Goal: Task Accomplishment & Management: Use online tool/utility

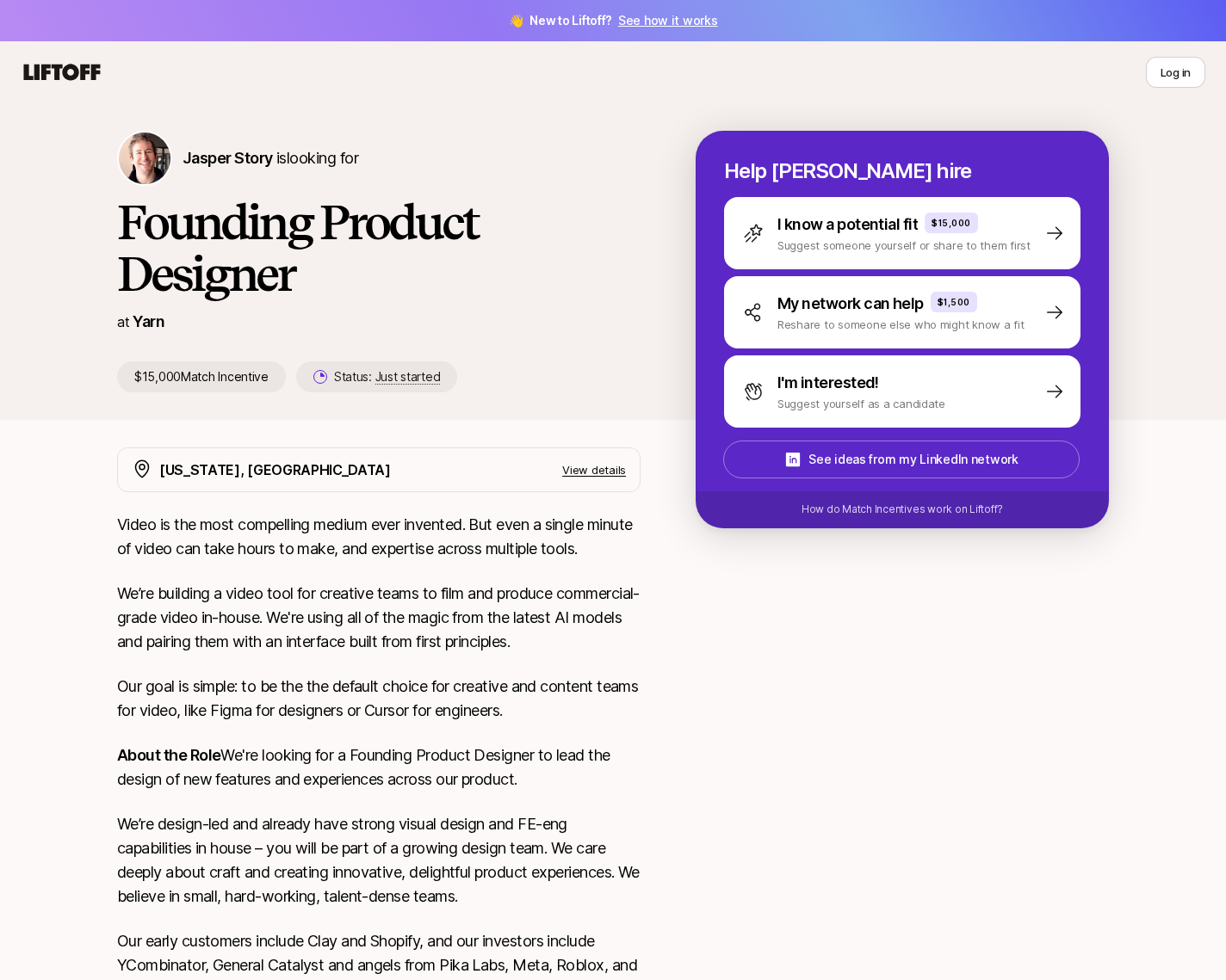
click at [68, 68] on icon at bounding box center [61, 71] width 76 height 17
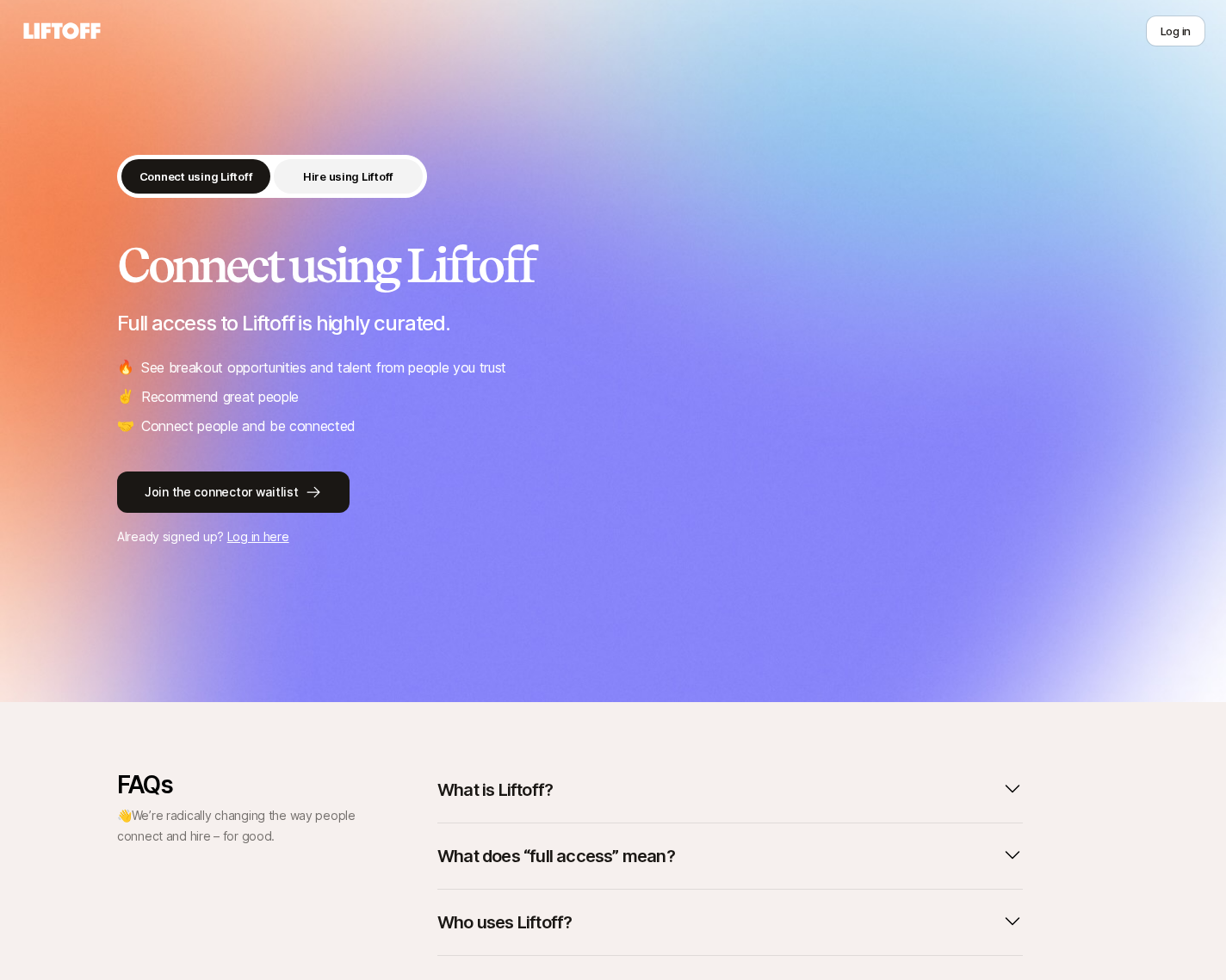
click at [332, 187] on button "Hire using Liftoff" at bounding box center [348, 176] width 149 height 35
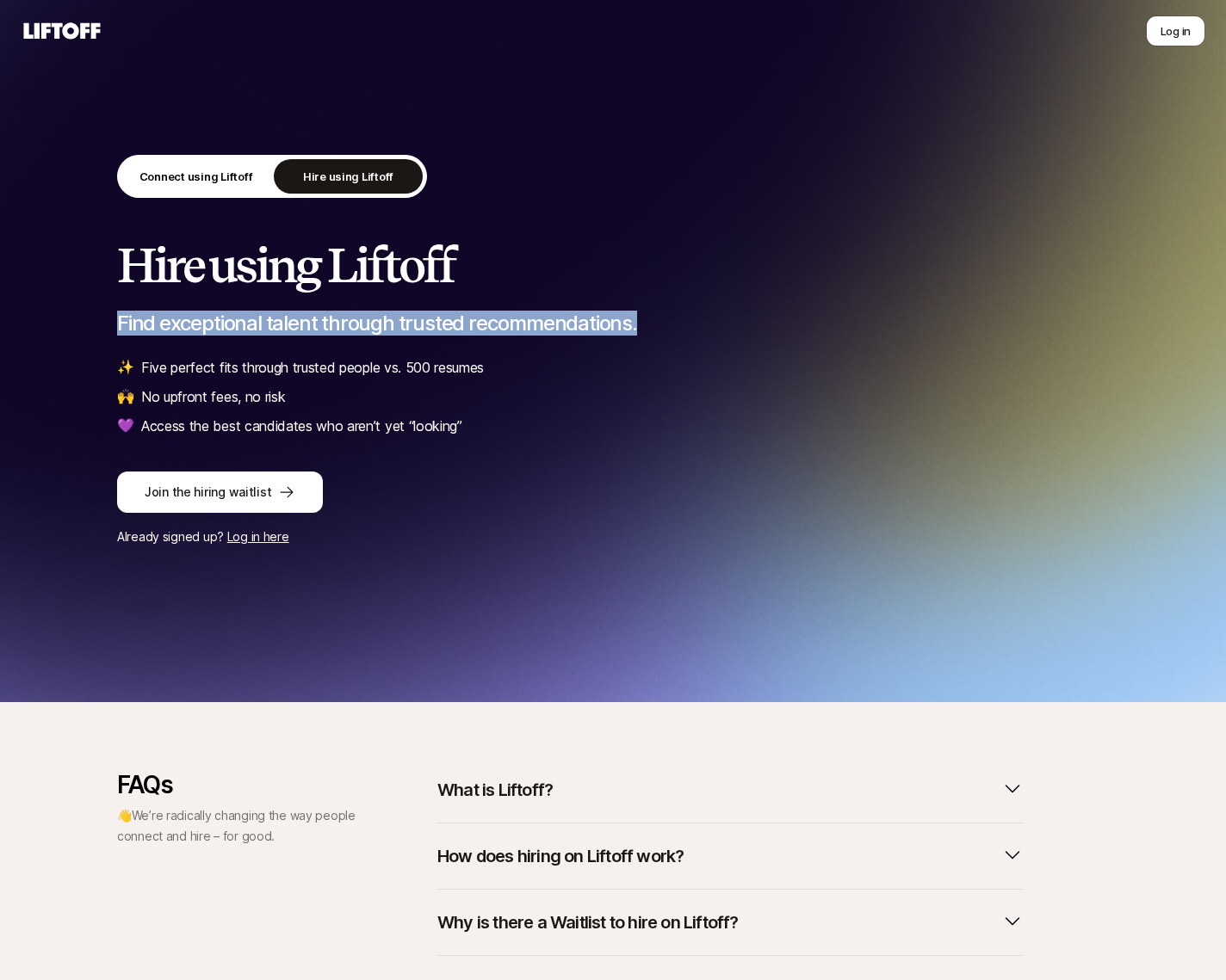
click at [124, 340] on div "Hire using Liftoff Find exceptional talent through trusted recommendations. ✨ F…" at bounding box center [613, 338] width 991 height 198
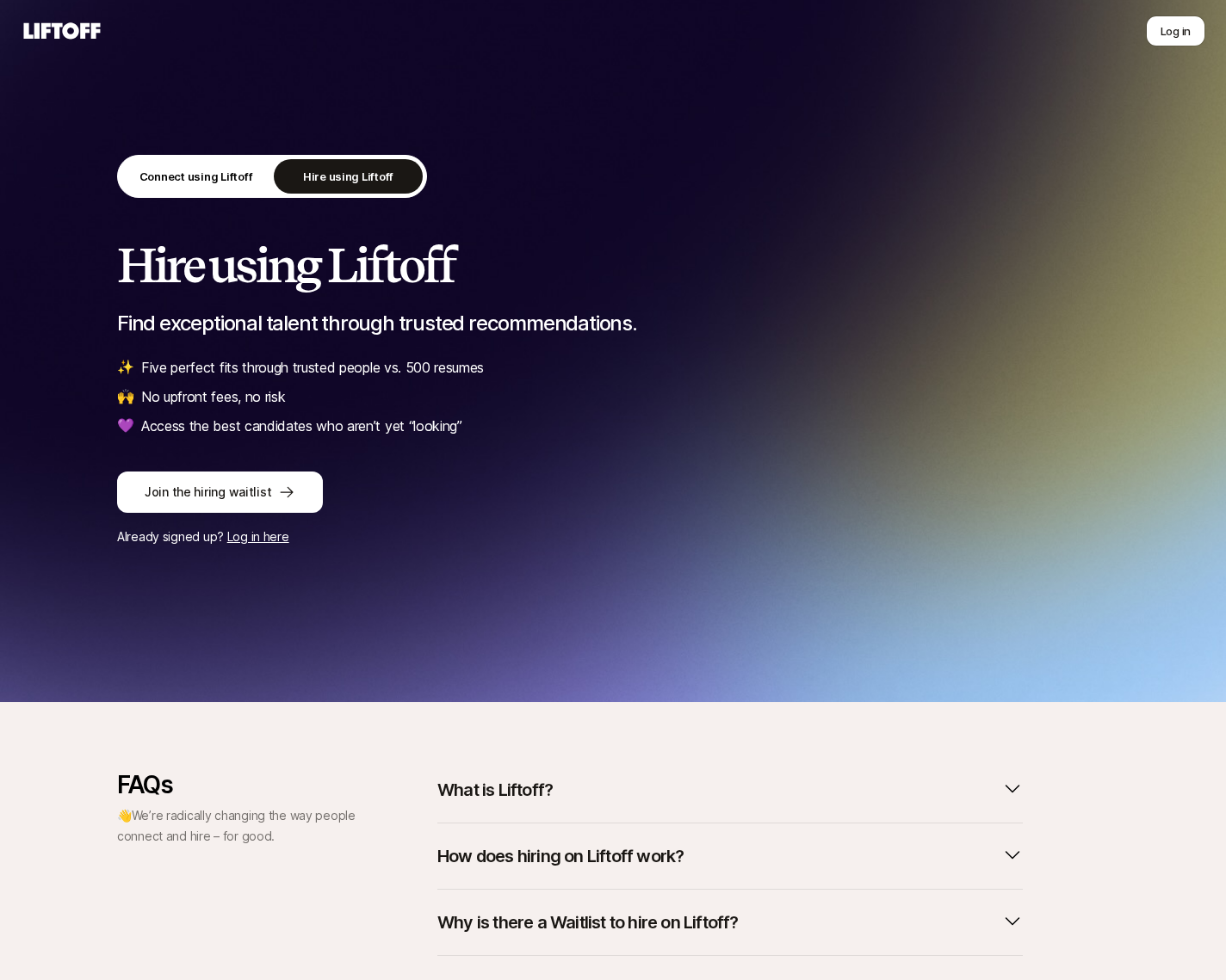
click at [52, 30] on icon at bounding box center [61, 31] width 82 height 24
drag, startPoint x: 1207, startPoint y: 30, endPoint x: 1188, endPoint y: 30, distance: 19.0
click at [1205, 30] on nav "Log in" at bounding box center [613, 31] width 1226 height 62
click at [1188, 30] on button "Log in" at bounding box center [1175, 31] width 59 height 31
